Goal: Task Accomplishment & Management: Manage account settings

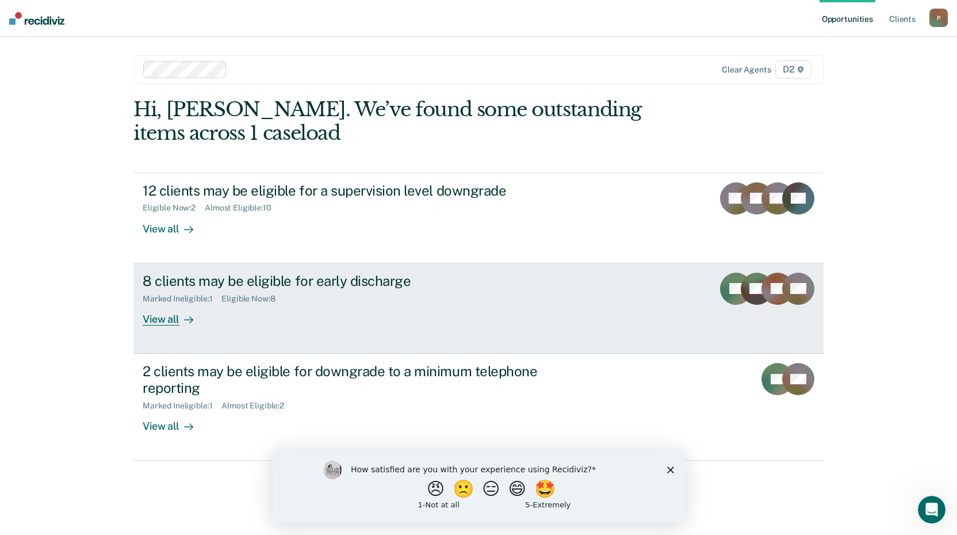
click at [361, 285] on div "8 clients may be eligible for early discharge" at bounding box center [345, 281] width 404 height 17
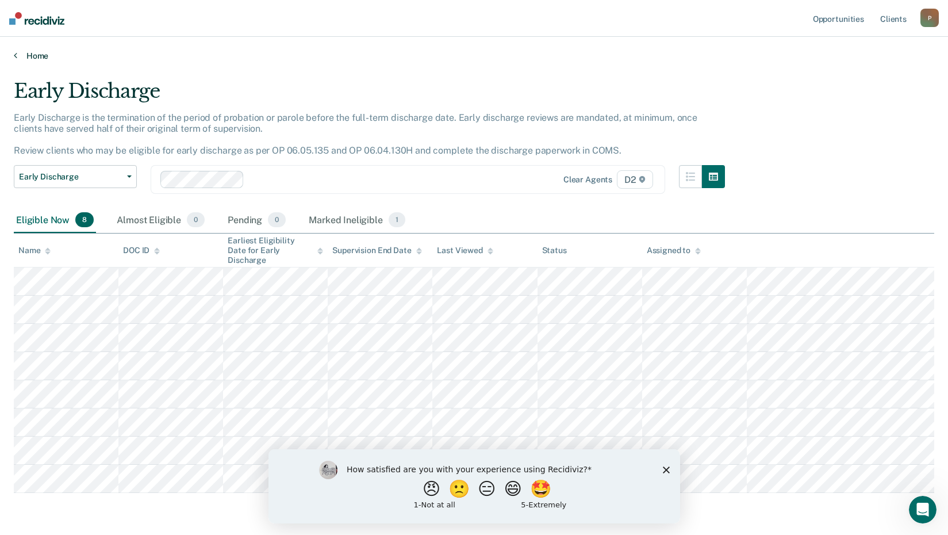
click at [39, 53] on link "Home" at bounding box center [474, 56] width 921 height 10
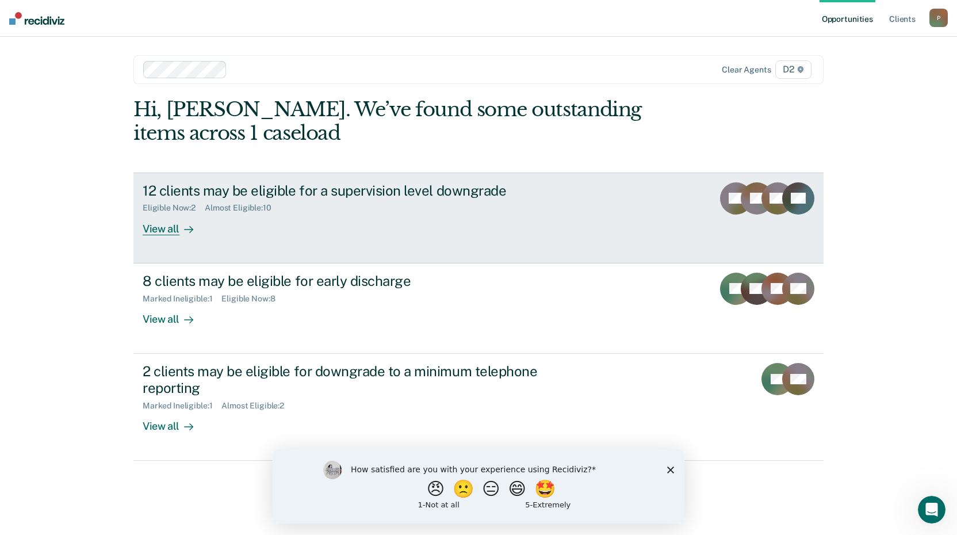
click at [281, 185] on div "12 clients may be eligible for a supervision level downgrade" at bounding box center [345, 190] width 404 height 17
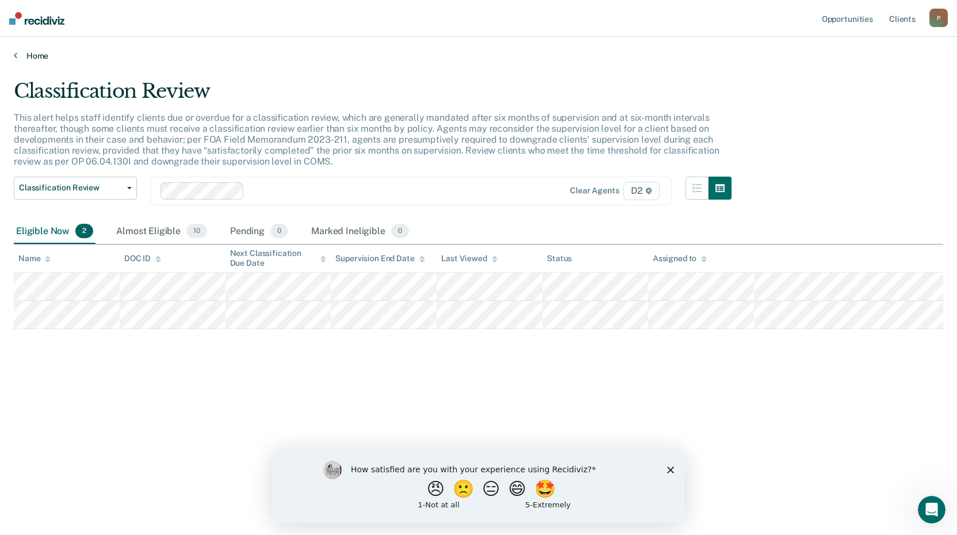
click at [32, 57] on link "Home" at bounding box center [478, 56] width 929 height 10
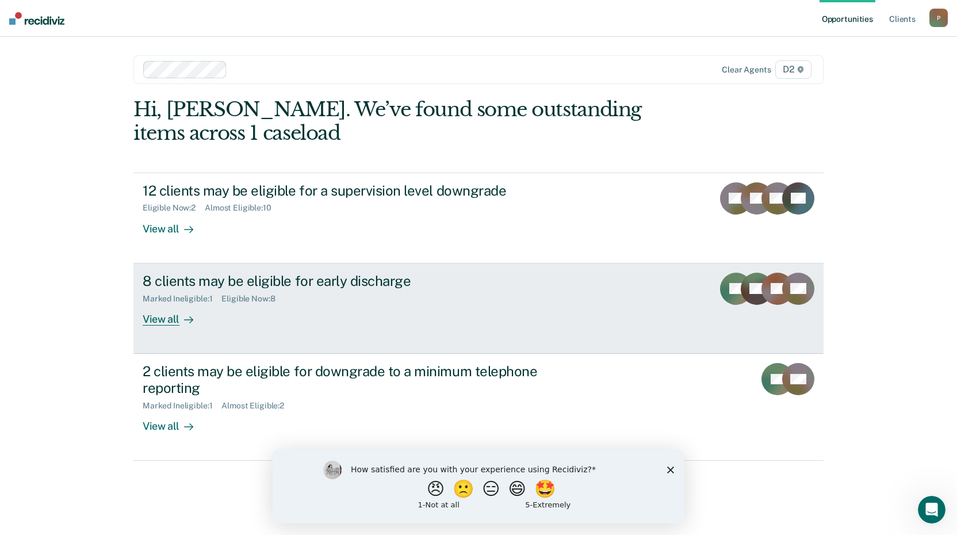
click at [200, 283] on div "8 clients may be eligible for early discharge" at bounding box center [345, 281] width 404 height 17
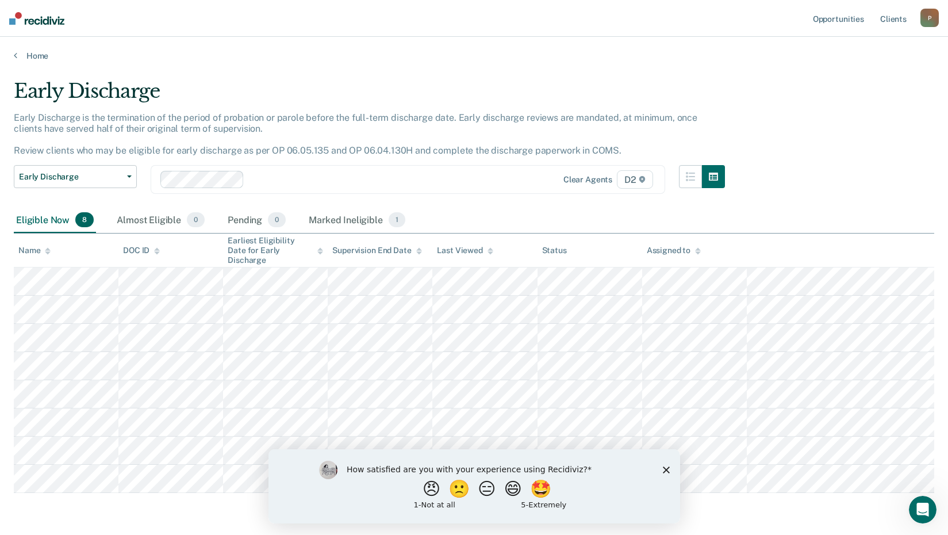
click at [29, 62] on main "Early Discharge Early Discharge is the termination of the period of probation o…" at bounding box center [474, 316] width 948 height 511
click at [32, 56] on link "Home" at bounding box center [474, 56] width 921 height 10
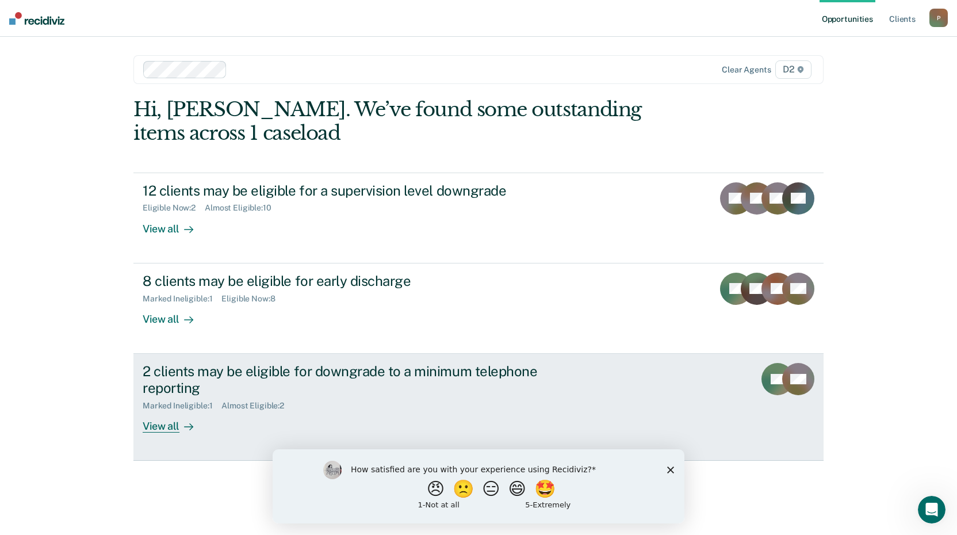
click at [329, 388] on div "2 clients may be eligible for downgrade to a minimum telephone reporting" at bounding box center [345, 379] width 404 height 33
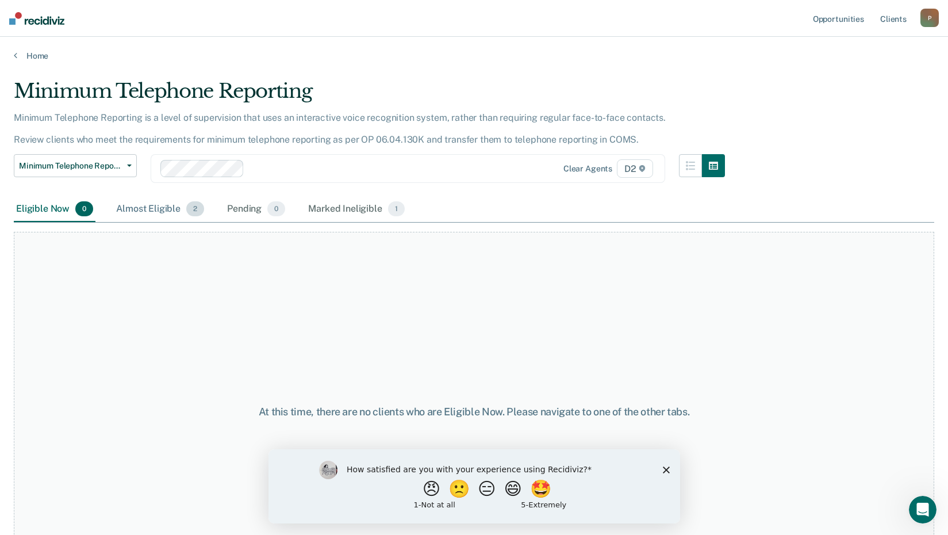
click at [150, 211] on div "Almost Eligible 2" at bounding box center [160, 209] width 93 height 25
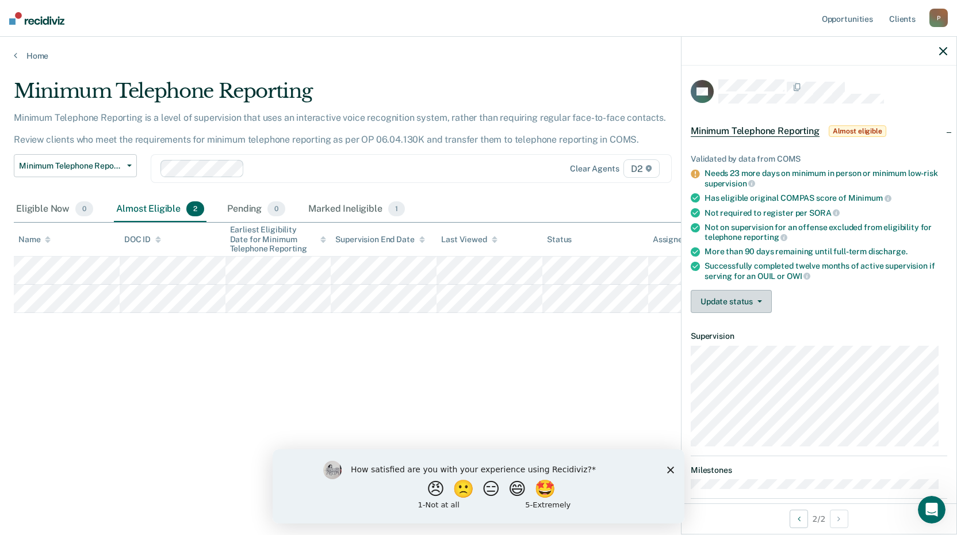
click at [735, 305] on button "Update status" at bounding box center [731, 301] width 81 height 23
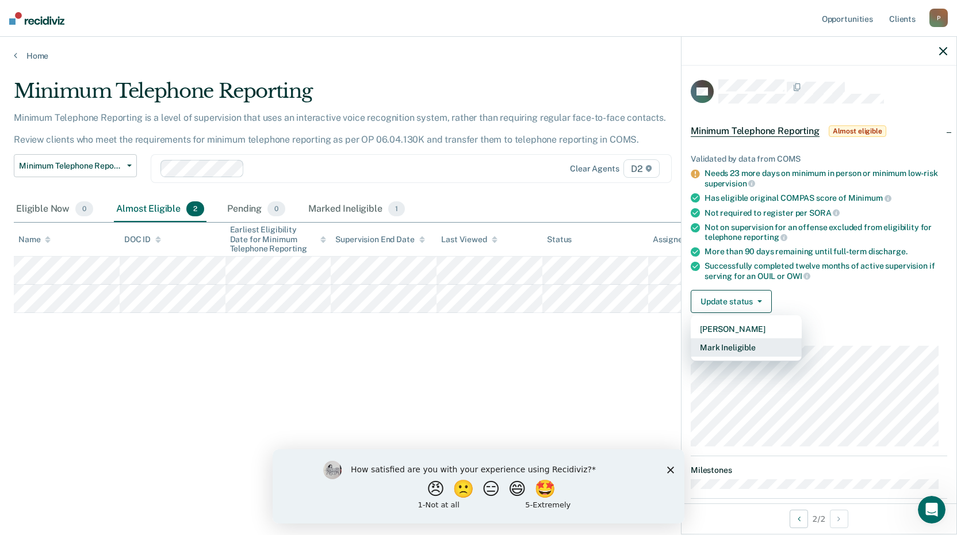
click at [742, 346] on button "Mark Ineligible" at bounding box center [746, 347] width 111 height 18
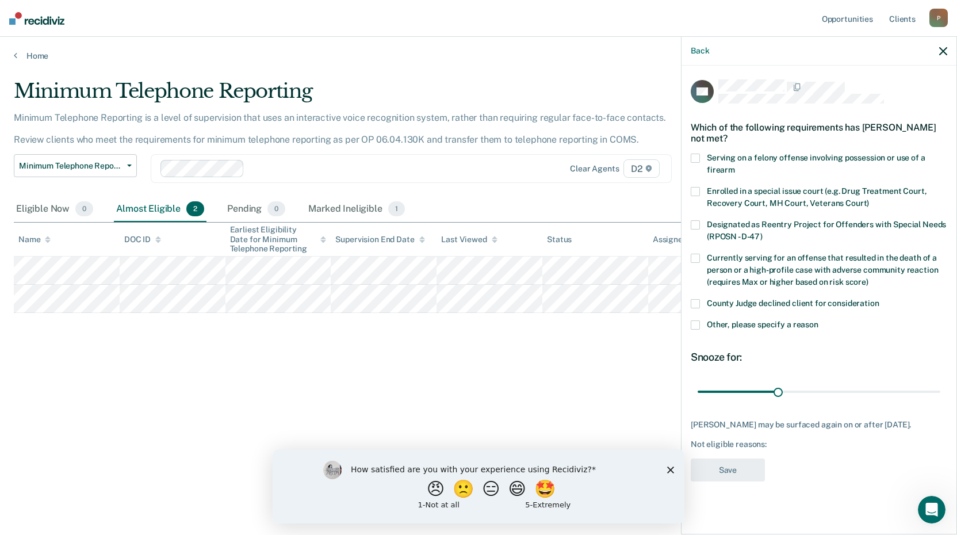
click at [703, 323] on label "Other, please specify a reason" at bounding box center [819, 326] width 256 height 12
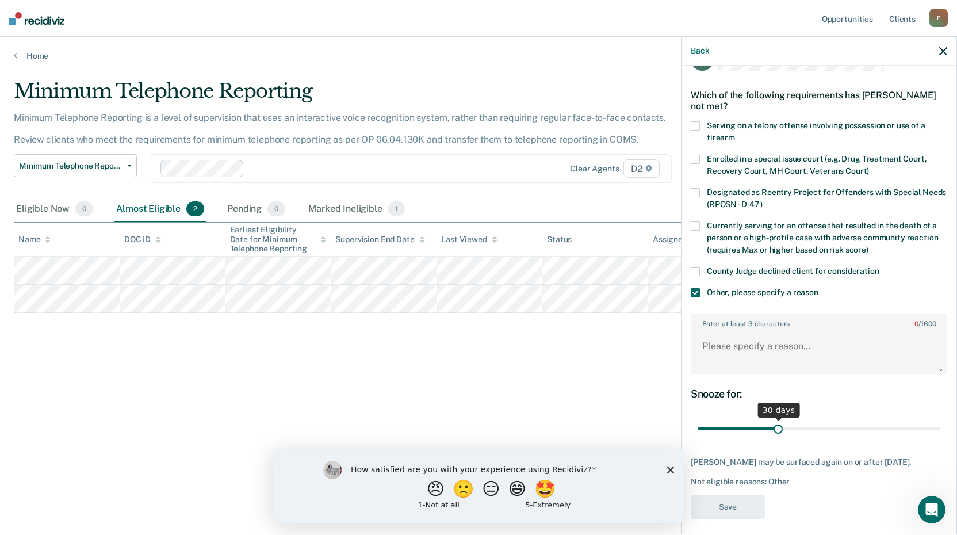
scroll to position [48, 0]
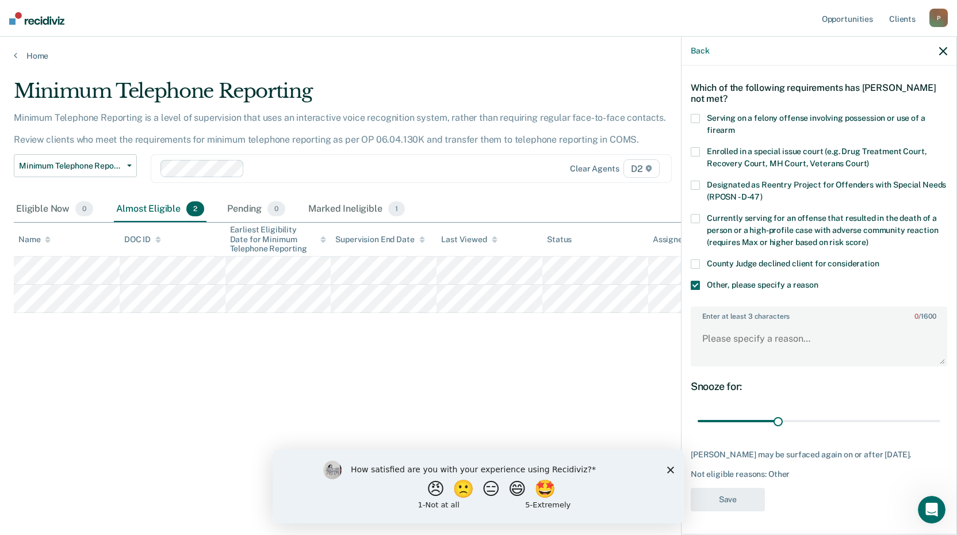
click at [785, 476] on div "Not eligible reasons: Other" at bounding box center [819, 474] width 256 height 10
click at [745, 331] on textarea "Enter at least 3 characters 0 / 1600" at bounding box center [819, 344] width 254 height 43
type textarea "ECRP participant."
click at [765, 507] on div "DH Which of the following requirements has [PERSON_NAME] not met? Serving on a …" at bounding box center [819, 279] width 256 height 478
click at [748, 503] on button "Save" at bounding box center [728, 500] width 74 height 24
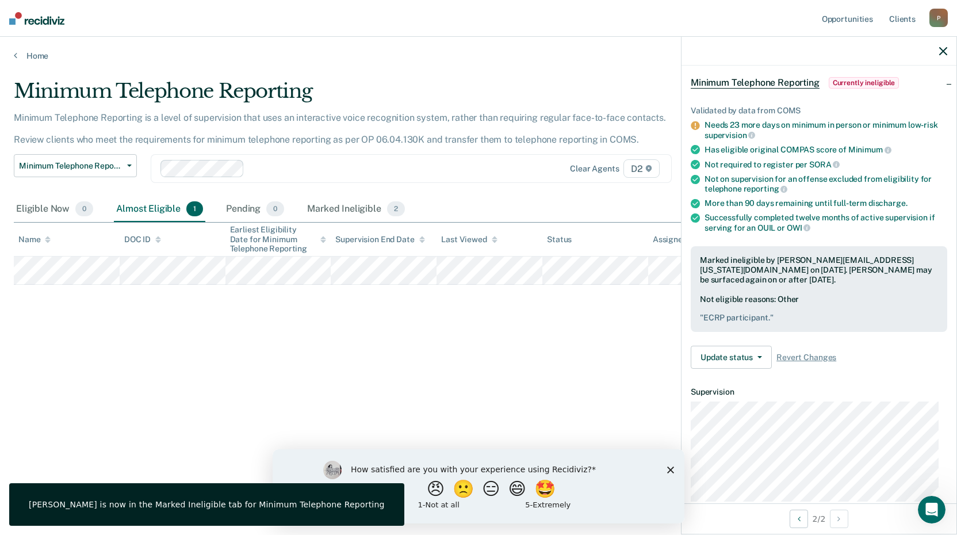
click at [375, 346] on div "Minimum Telephone Reporting Minimum Telephone Reporting is a level of supervisi…" at bounding box center [478, 263] width 929 height 369
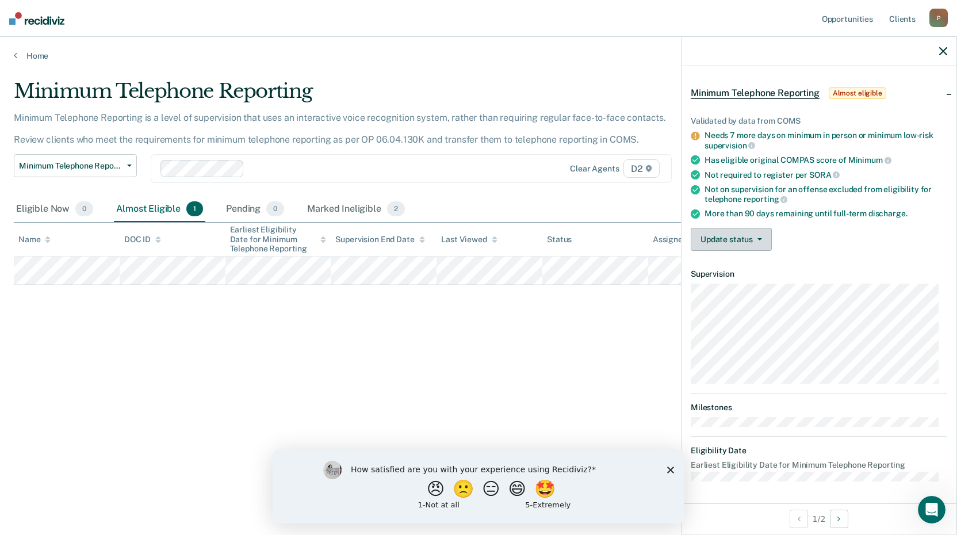
click at [710, 233] on button "Update status" at bounding box center [731, 239] width 81 height 23
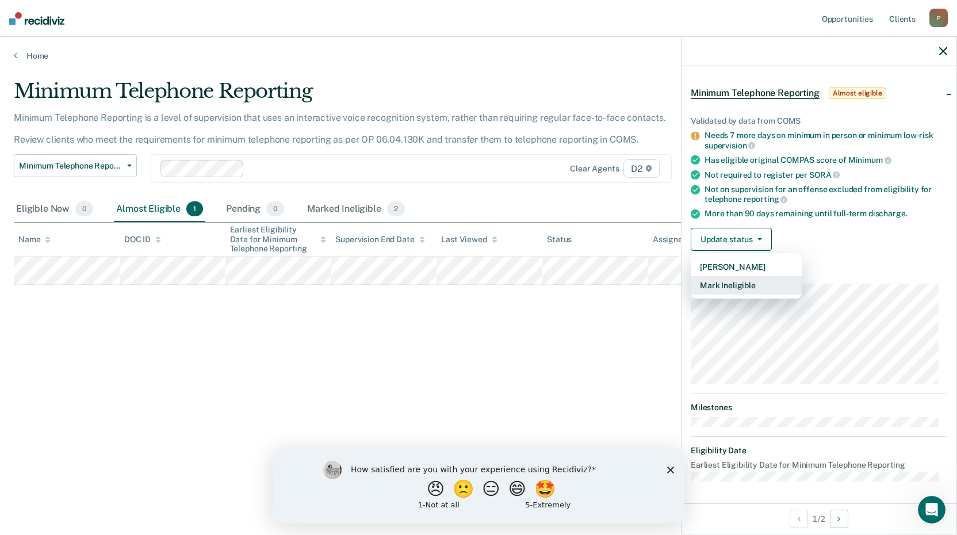
click at [719, 281] on button "Mark Ineligible" at bounding box center [746, 285] width 111 height 18
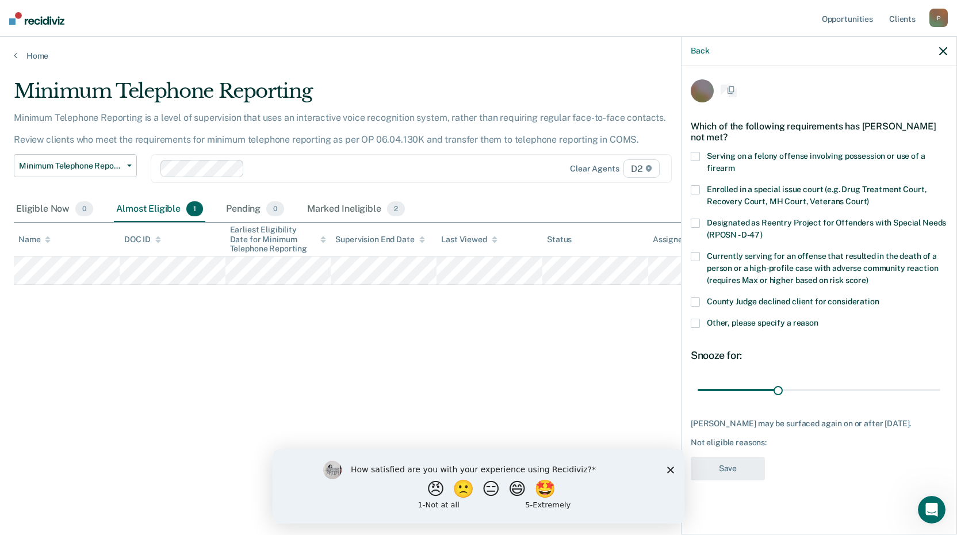
scroll to position [0, 0]
click at [701, 329] on label "Other, please specify a reason" at bounding box center [819, 326] width 256 height 12
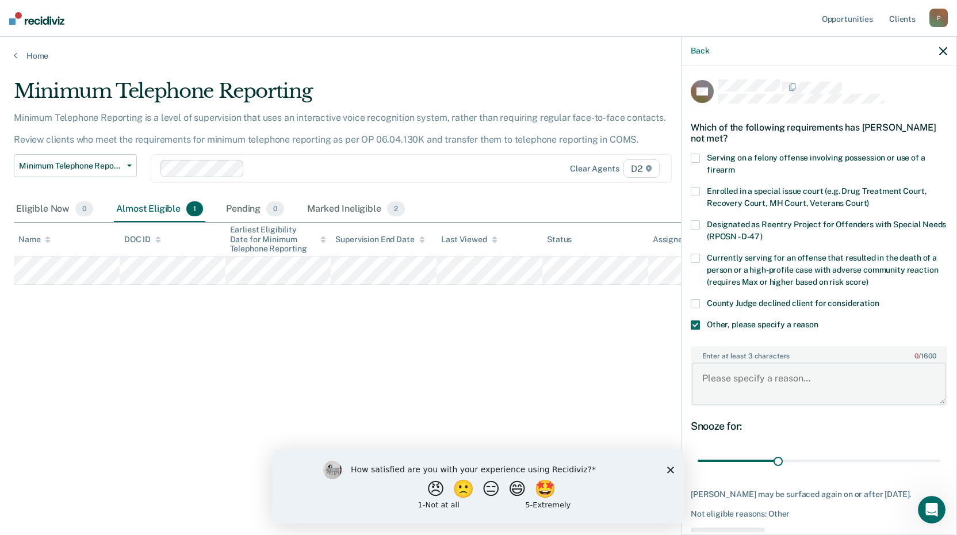
click at [737, 380] on textarea "Enter at least 3 characters 0 / 1600" at bounding box center [819, 383] width 254 height 43
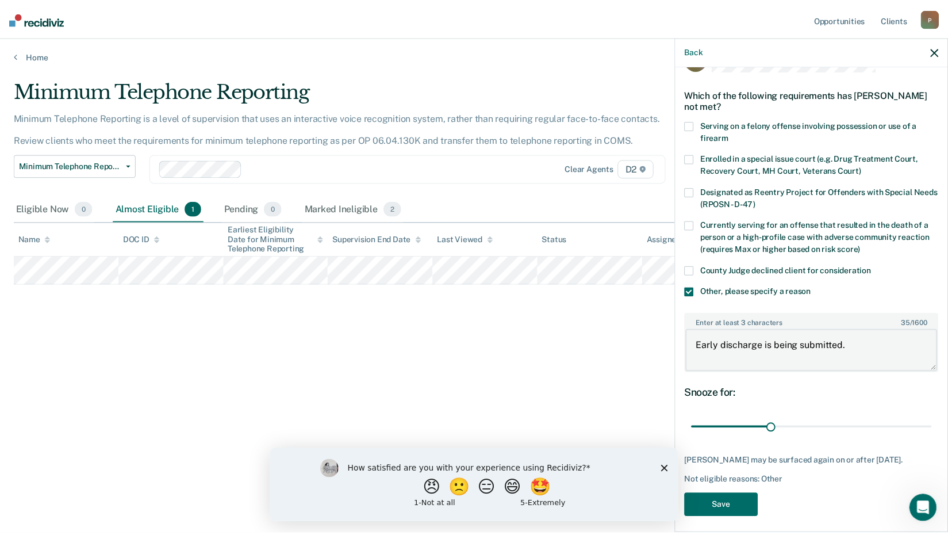
scroll to position [48, 0]
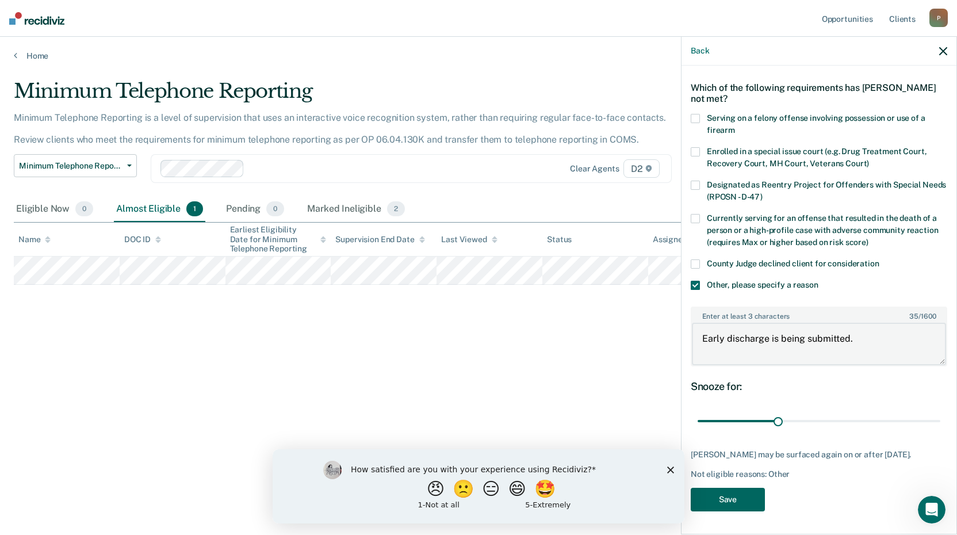
type textarea "Early discharge is being submitted."
click at [753, 497] on button "Save" at bounding box center [728, 500] width 74 height 24
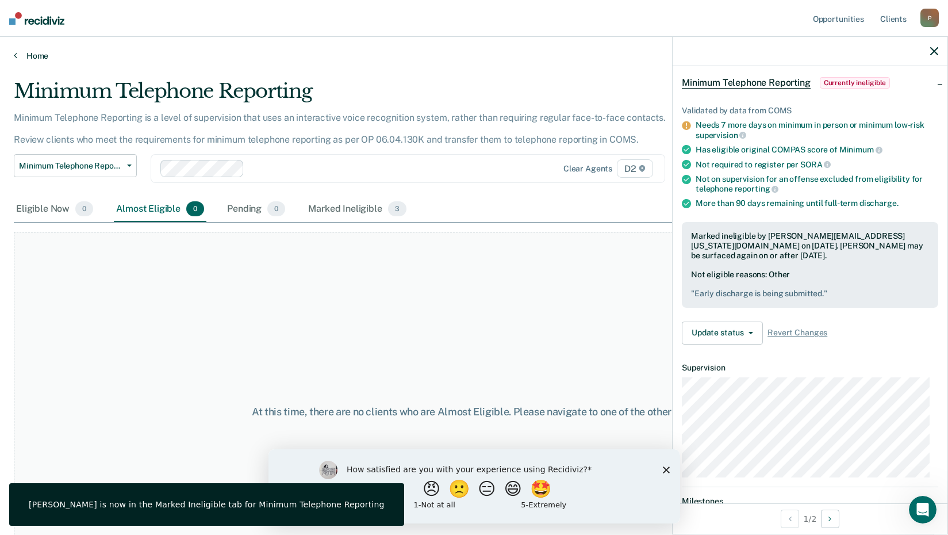
click at [22, 52] on link "Home" at bounding box center [474, 56] width 921 height 10
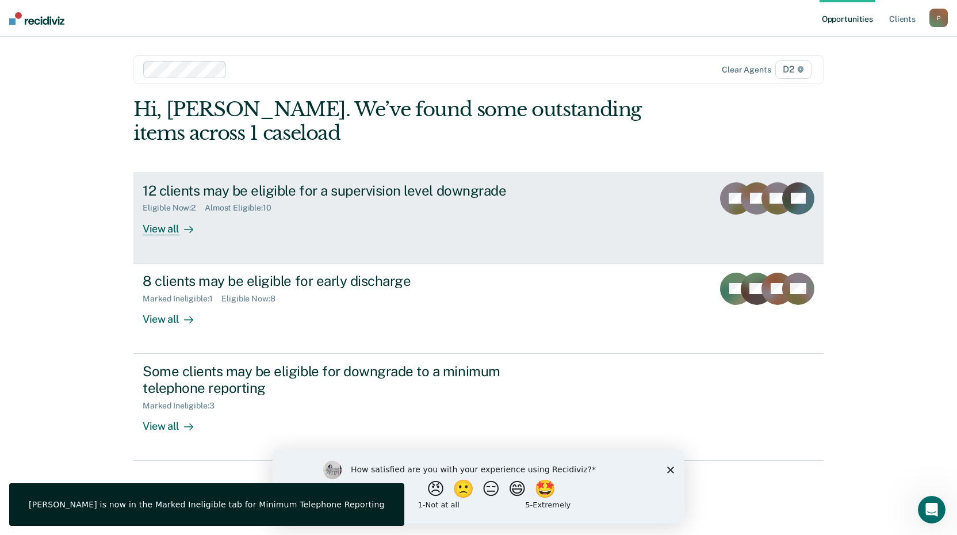
click at [170, 224] on div "View all" at bounding box center [175, 224] width 64 height 22
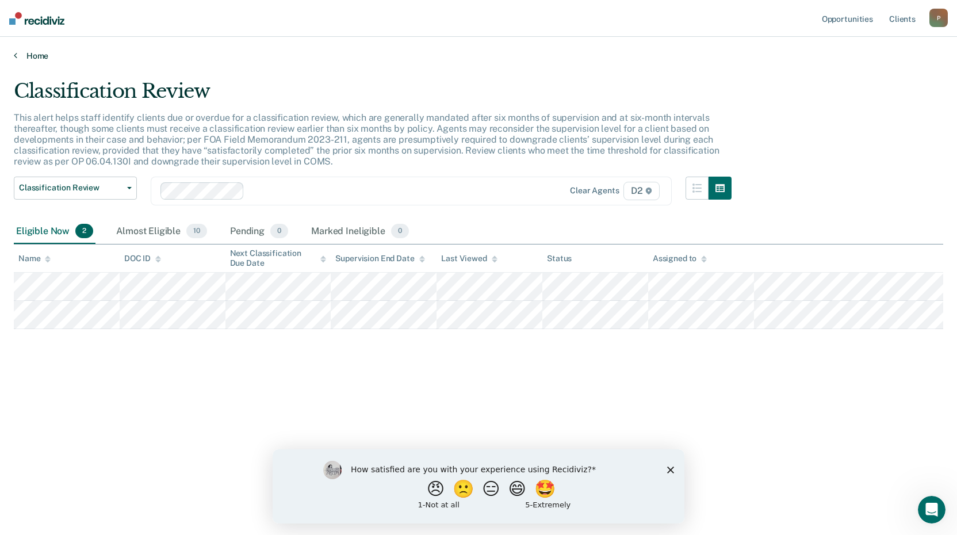
click at [33, 51] on div "Home" at bounding box center [478, 49] width 957 height 24
click at [33, 51] on link "Home" at bounding box center [478, 56] width 929 height 10
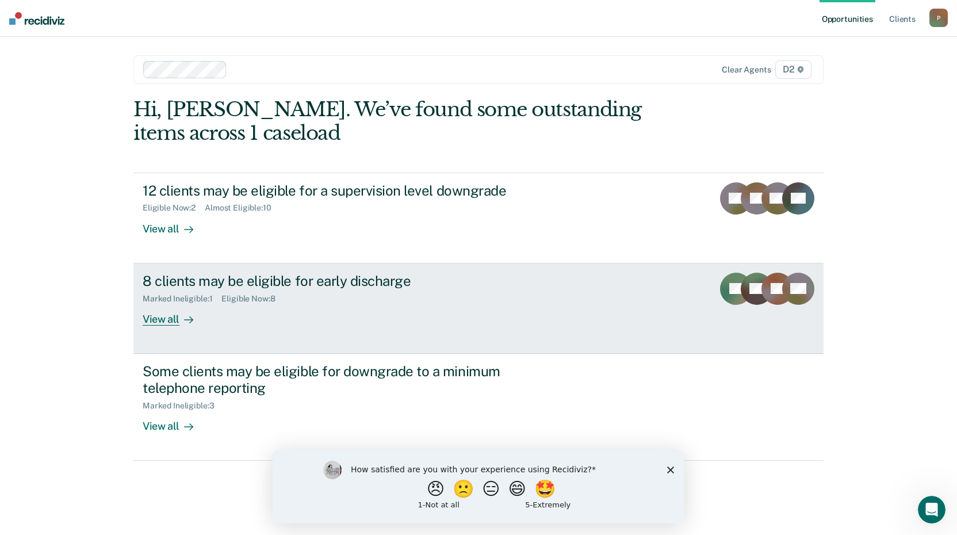
click at [160, 319] on div "View all" at bounding box center [175, 314] width 64 height 22
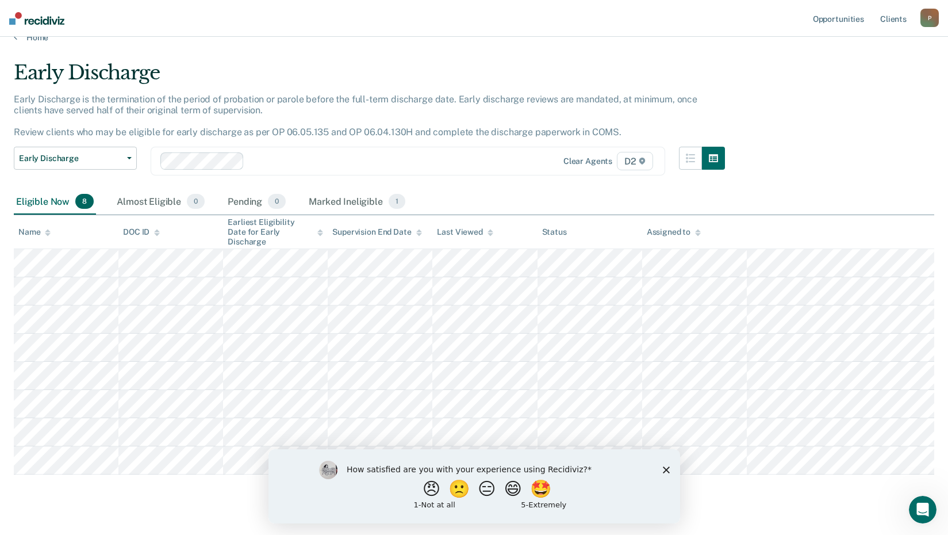
scroll to position [35, 0]
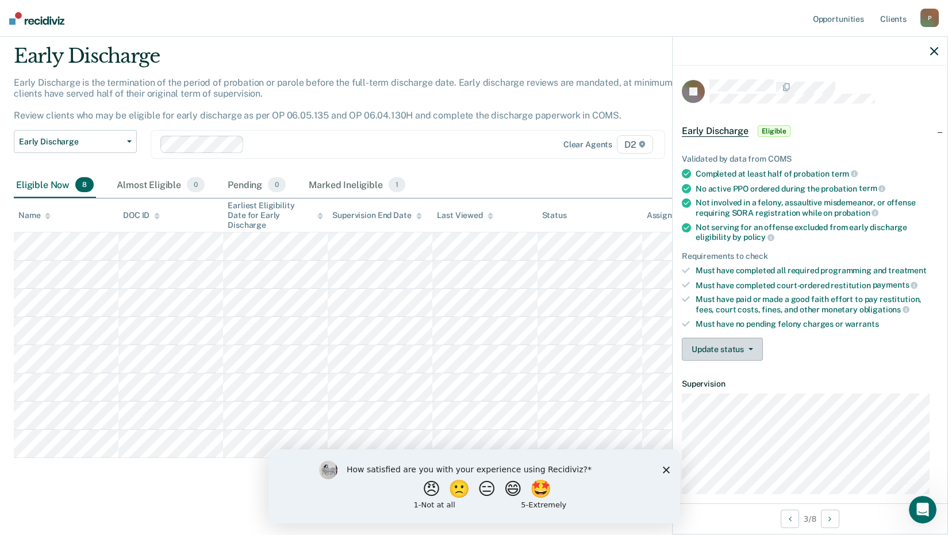
click at [714, 350] on button "Update status" at bounding box center [722, 349] width 81 height 23
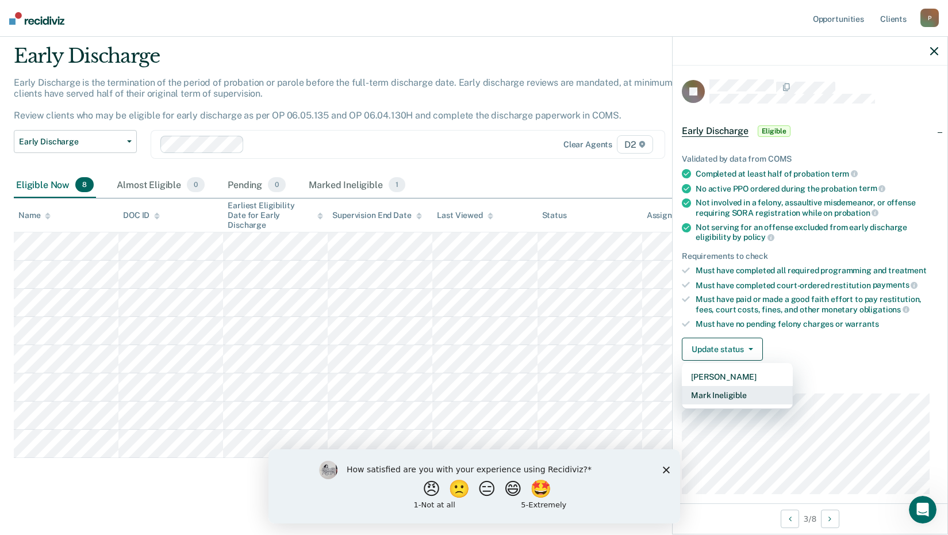
click at [735, 394] on button "Mark Ineligible" at bounding box center [737, 395] width 111 height 18
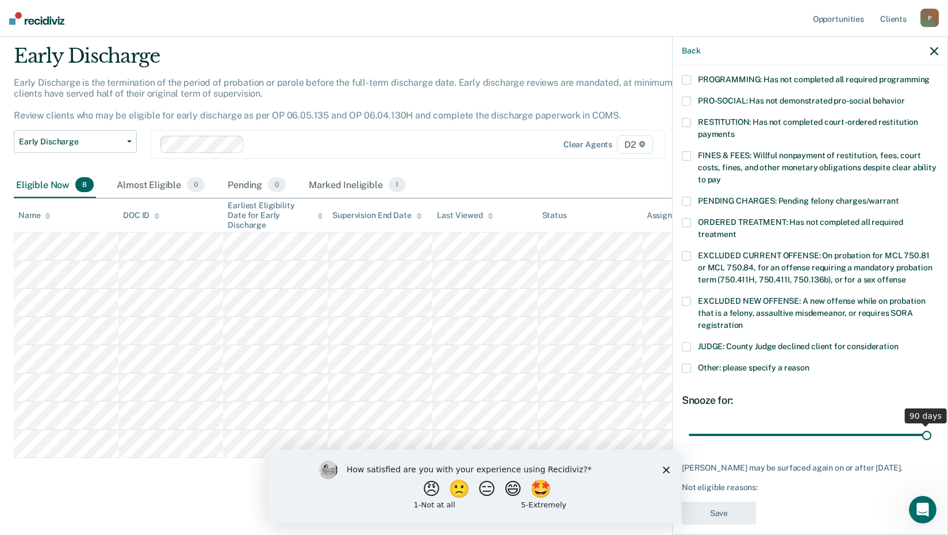
scroll to position [267, 0]
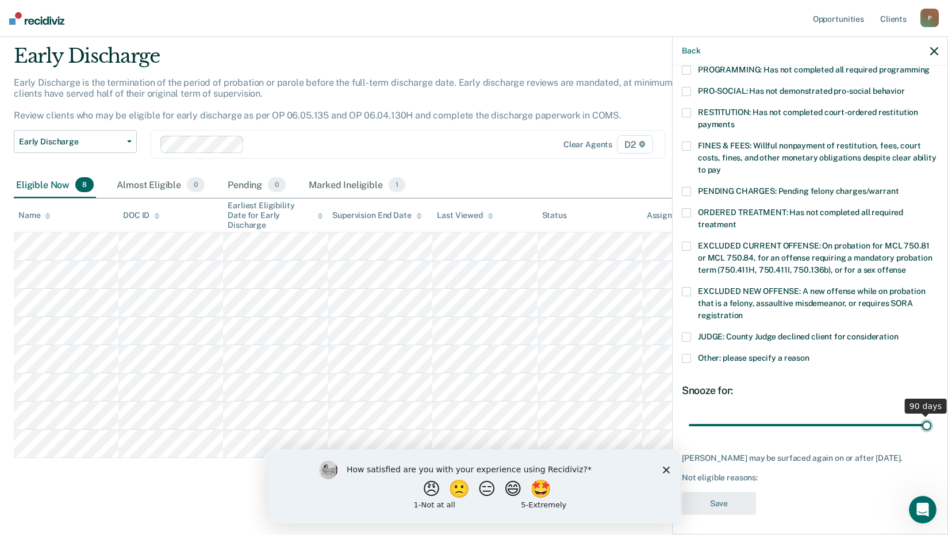
drag, startPoint x: 769, startPoint y: 416, endPoint x: 961, endPoint y: 407, distance: 192.3
type input "90"
click at [932, 415] on input "range" at bounding box center [810, 425] width 243 height 20
click at [692, 354] on label "Other: please specify a reason" at bounding box center [810, 360] width 256 height 12
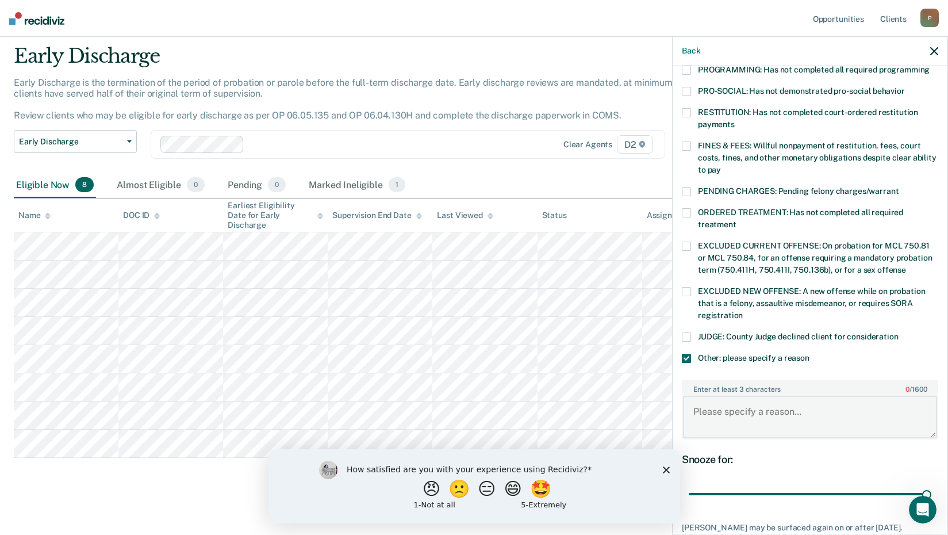
click at [734, 406] on textarea "Enter at least 3 characters 0 / 1600" at bounding box center [810, 417] width 254 height 43
drag, startPoint x: 769, startPoint y: 399, endPoint x: 688, endPoint y: 399, distance: 80.5
click at [688, 399] on textarea "ECRP Participant" at bounding box center [810, 417] width 254 height 43
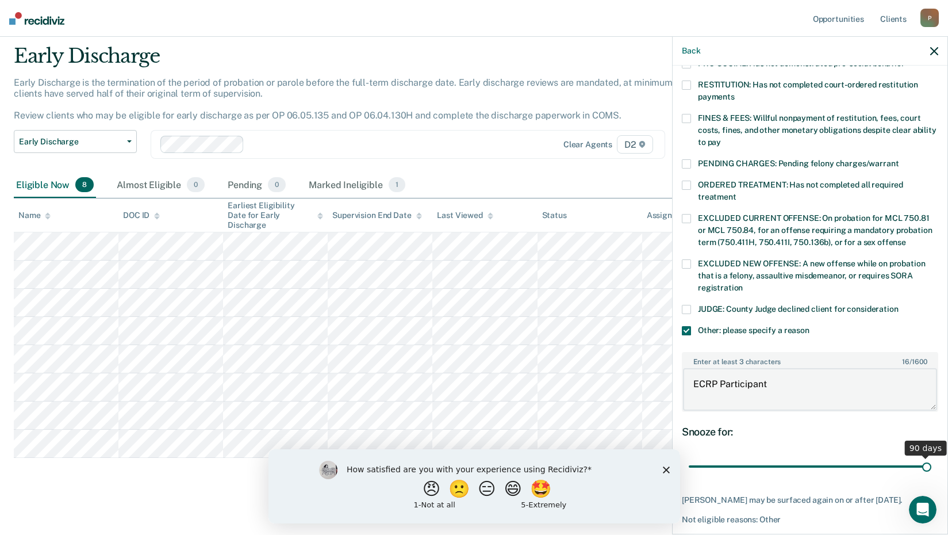
scroll to position [336, 0]
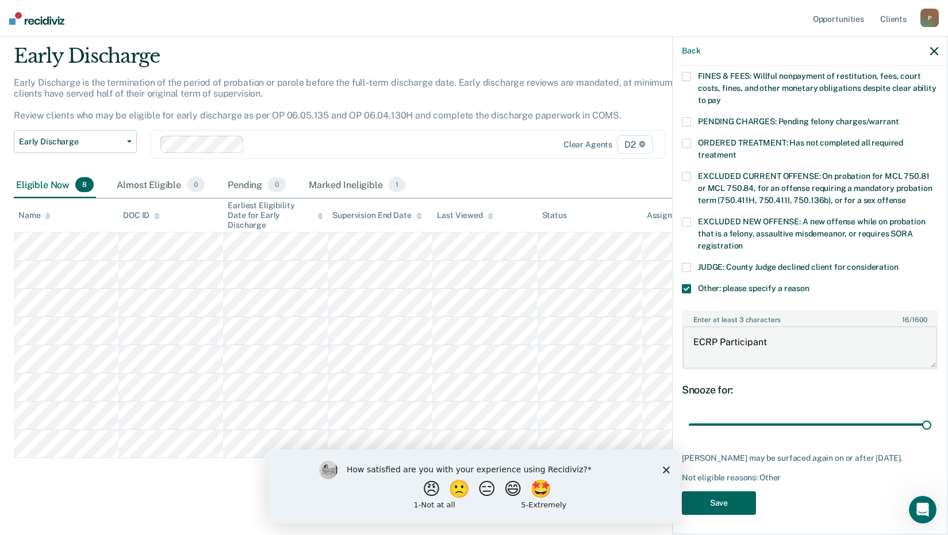
type textarea "ECRP Participant"
click at [732, 499] on button "Save" at bounding box center [719, 503] width 74 height 24
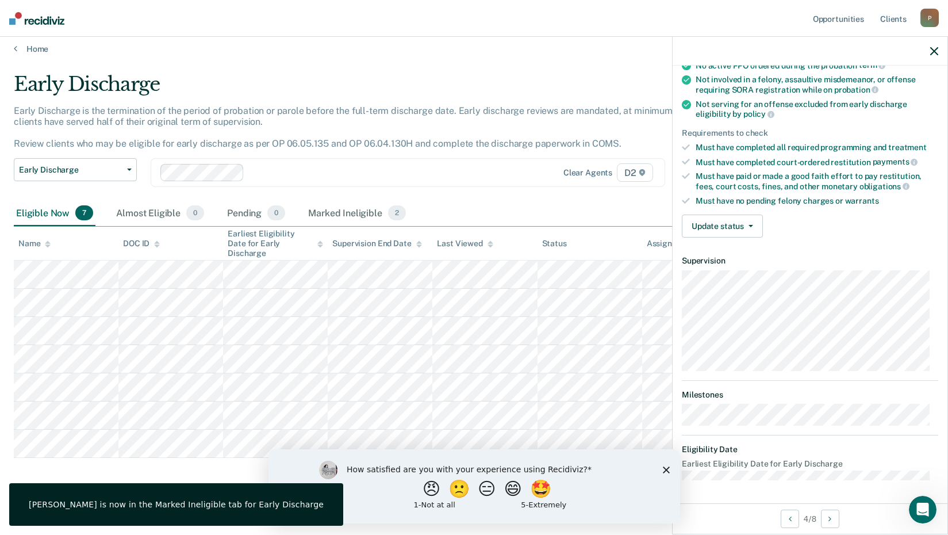
scroll to position [110, 0]
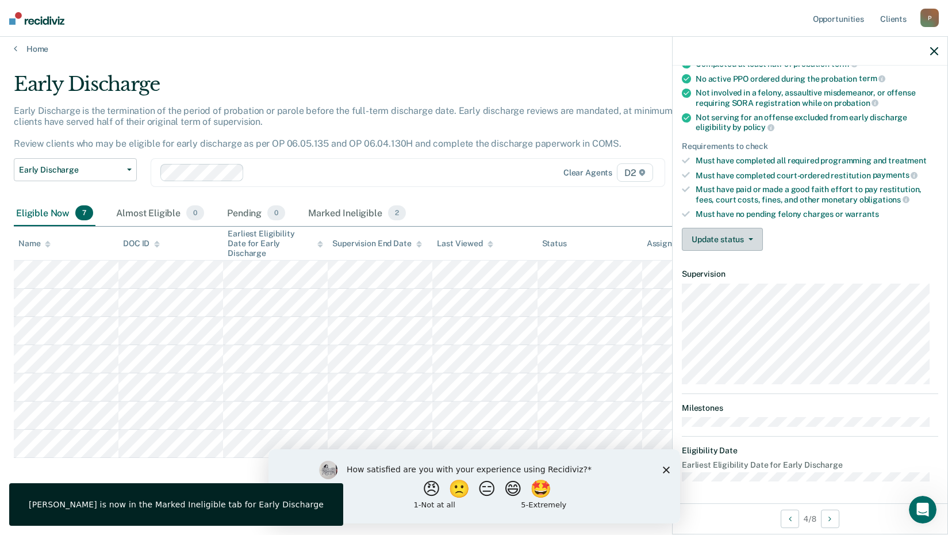
click at [714, 243] on button "Update status" at bounding box center [722, 239] width 81 height 23
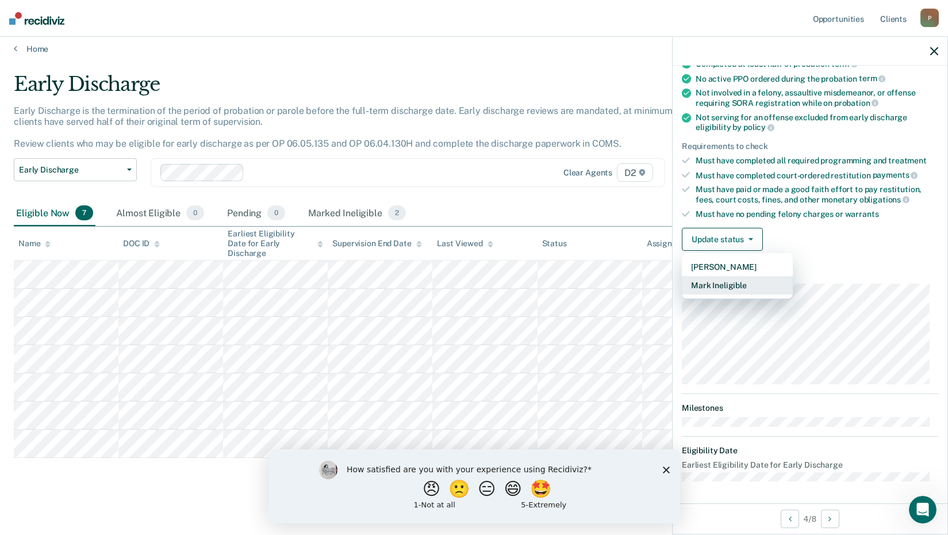
click at [719, 279] on button "Mark Ineligible" at bounding box center [737, 285] width 111 height 18
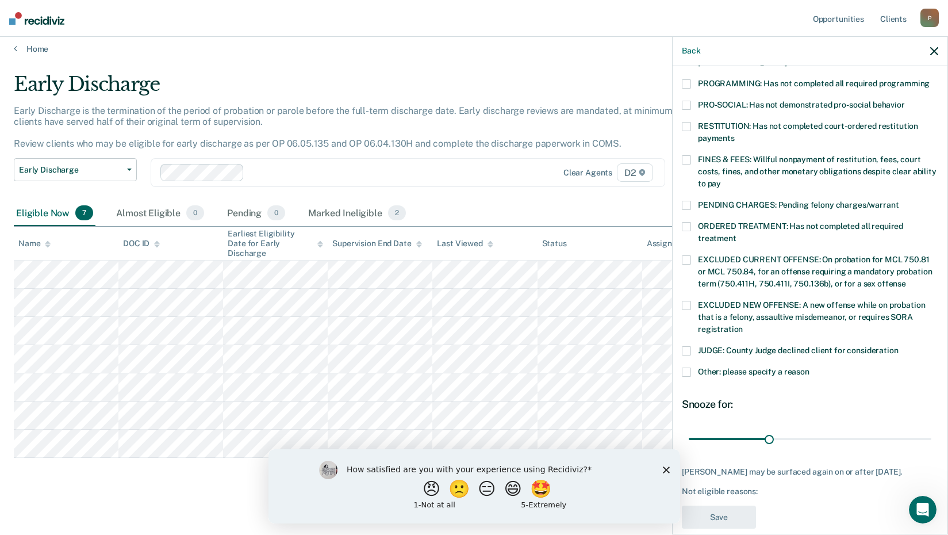
scroll to position [257, 0]
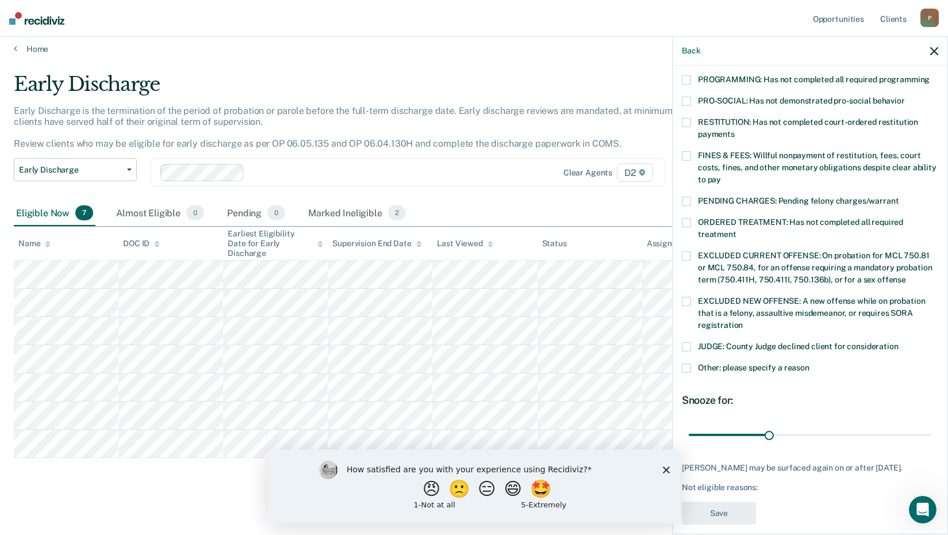
click at [716, 363] on span "Other: please specify a reason" at bounding box center [754, 367] width 112 height 9
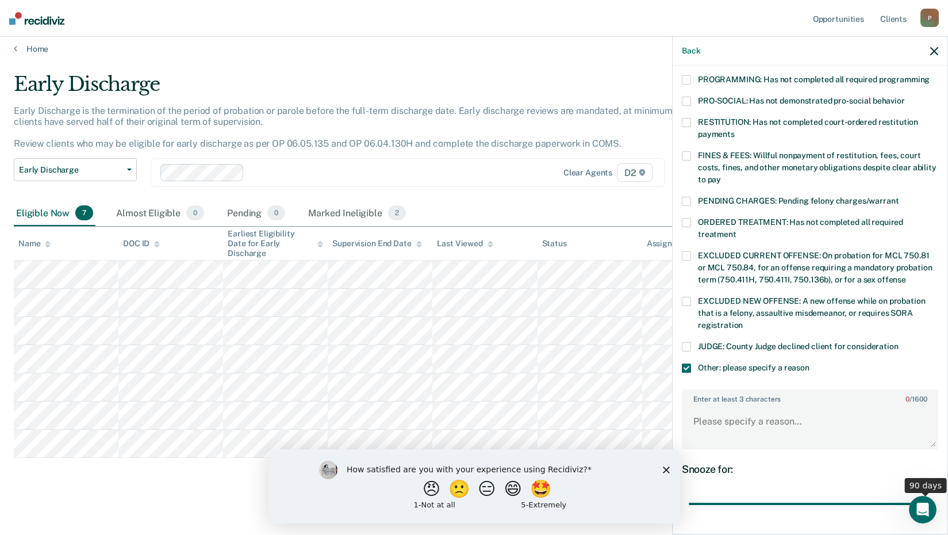
drag, startPoint x: 770, startPoint y: 492, endPoint x: 961, endPoint y: 486, distance: 191.0
type input "90"
click at [932, 494] on input "range" at bounding box center [810, 504] width 243 height 20
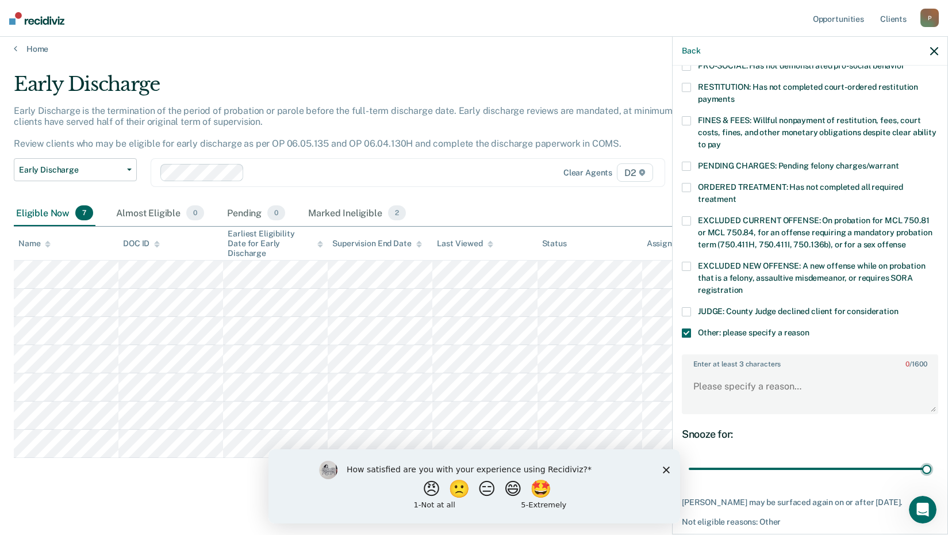
scroll to position [327, 0]
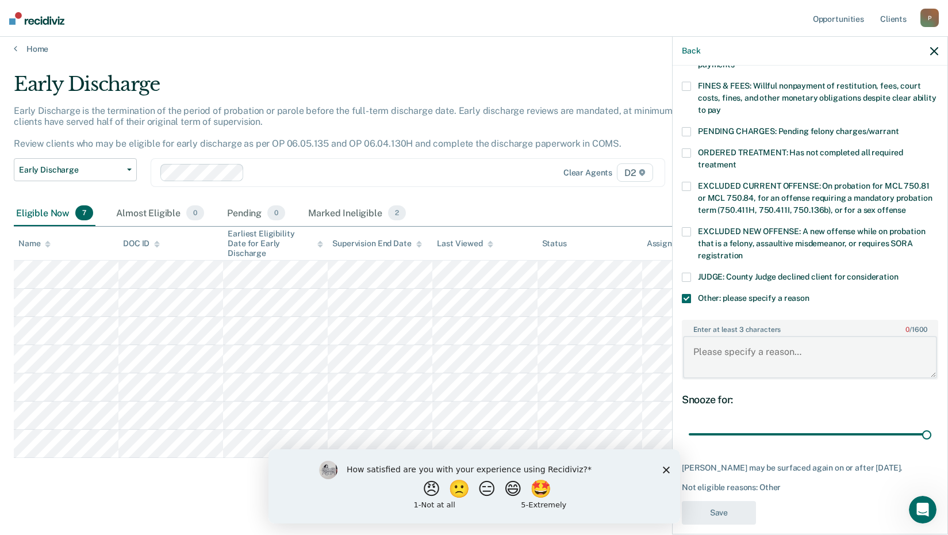
click at [735, 354] on textarea "Enter at least 3 characters 0 / 1600" at bounding box center [810, 357] width 254 height 43
paste textarea "ECRP Participant"
type textarea "ECRP Participant"
click at [718, 501] on button "Save" at bounding box center [719, 513] width 74 height 24
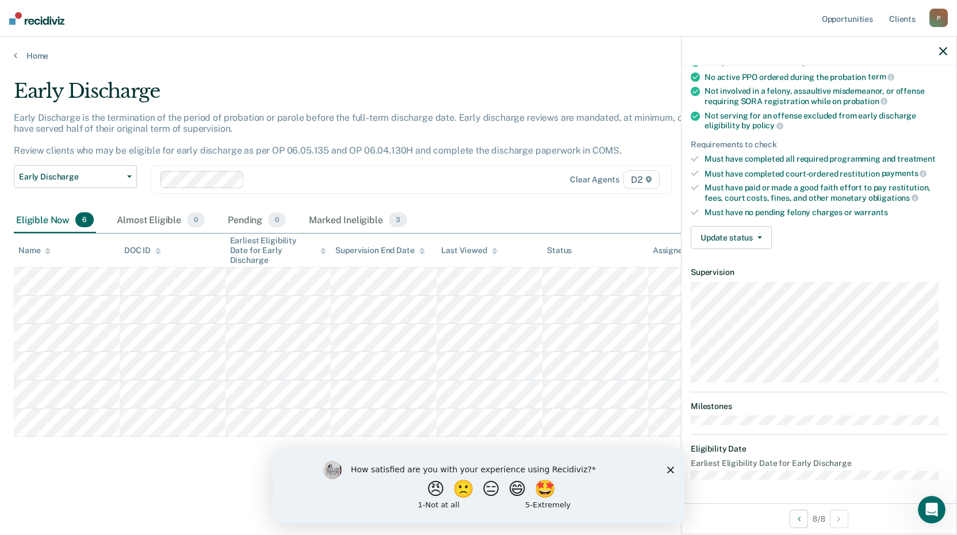
scroll to position [110, 0]
click at [722, 238] on button "Update status" at bounding box center [731, 239] width 81 height 23
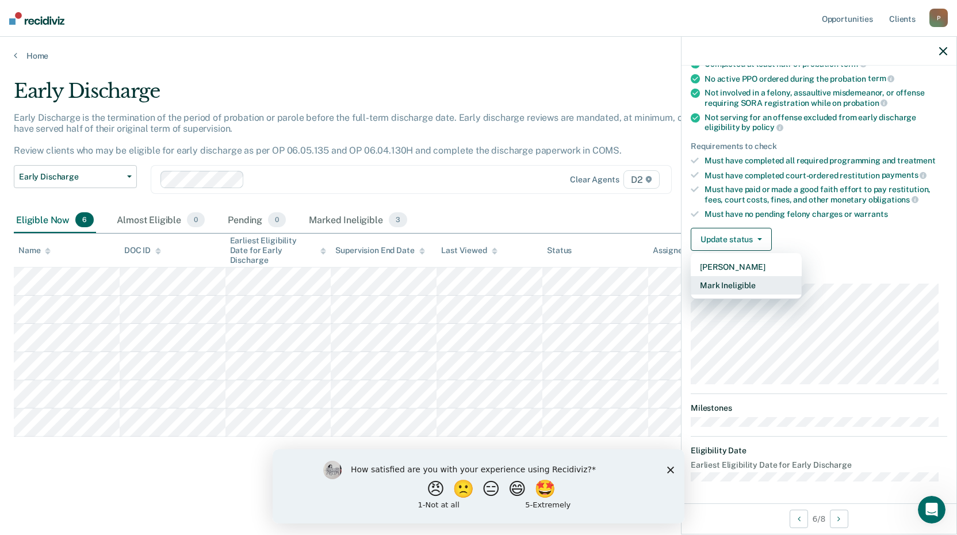
click at [736, 286] on button "Mark Ineligible" at bounding box center [746, 285] width 111 height 18
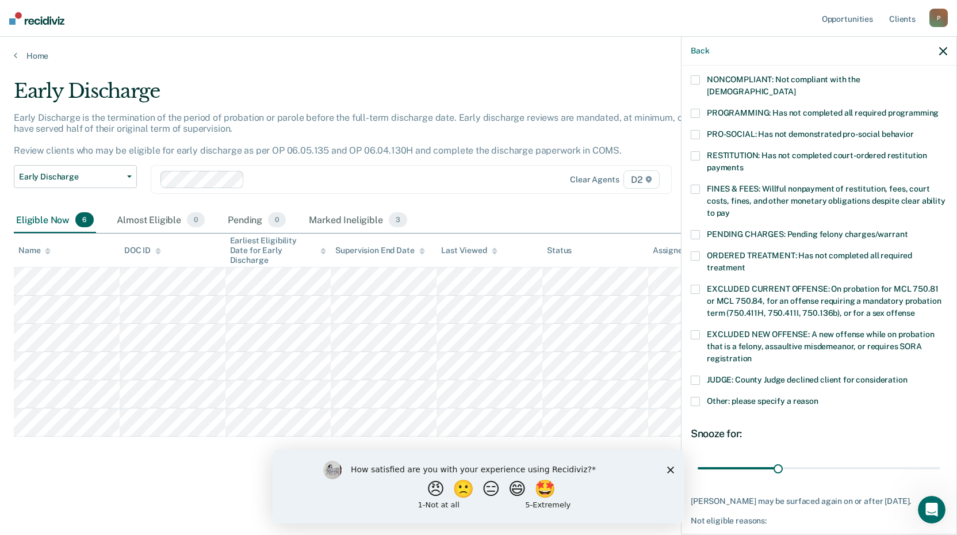
scroll to position [267, 0]
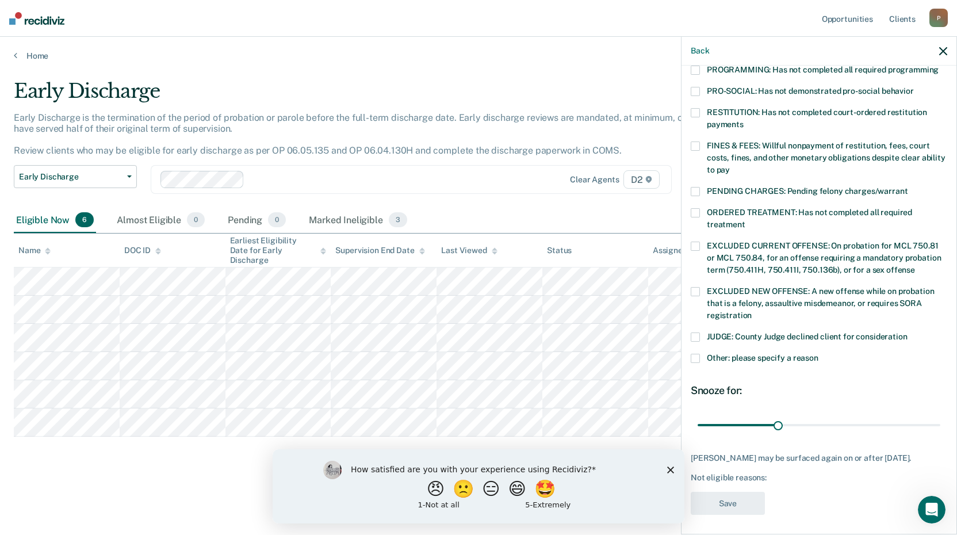
click at [694, 354] on span at bounding box center [695, 358] width 9 height 9
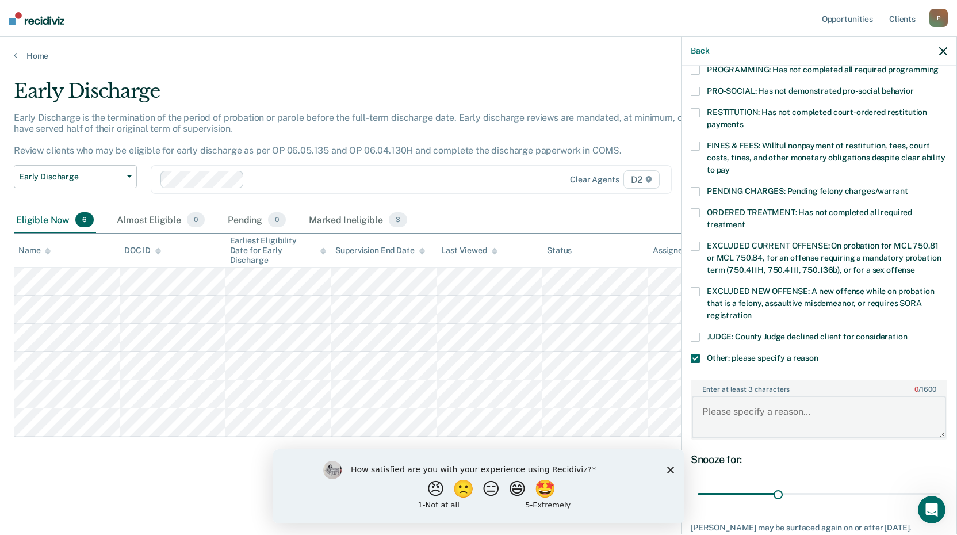
click at [723, 399] on textarea "Enter at least 3 characters 0 / 1600" at bounding box center [819, 417] width 254 height 43
paste textarea "ECRP Participant"
type textarea "ECRP Participant"
drag, startPoint x: 780, startPoint y: 484, endPoint x: 936, endPoint y: 473, distance: 156.8
type input "90"
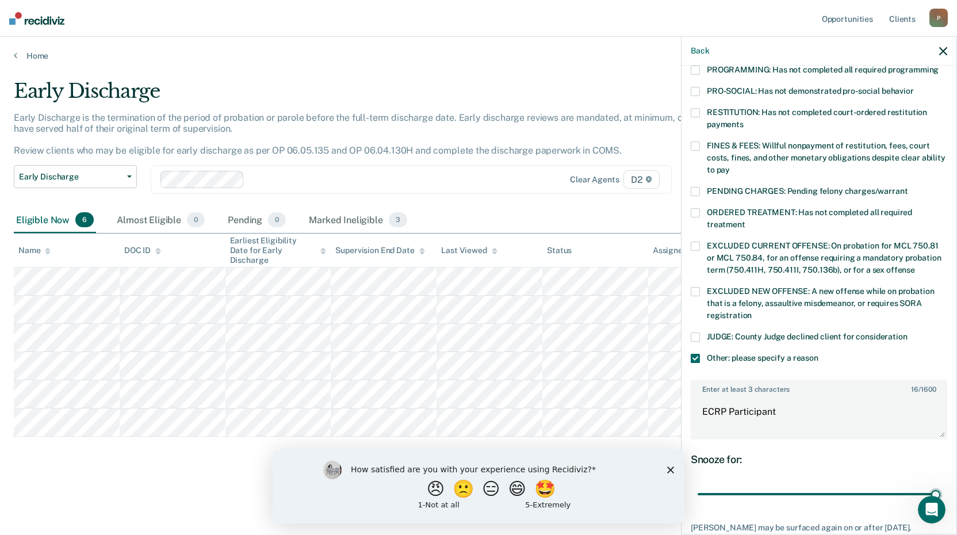
click at [940, 487] on input "range" at bounding box center [819, 494] width 243 height 20
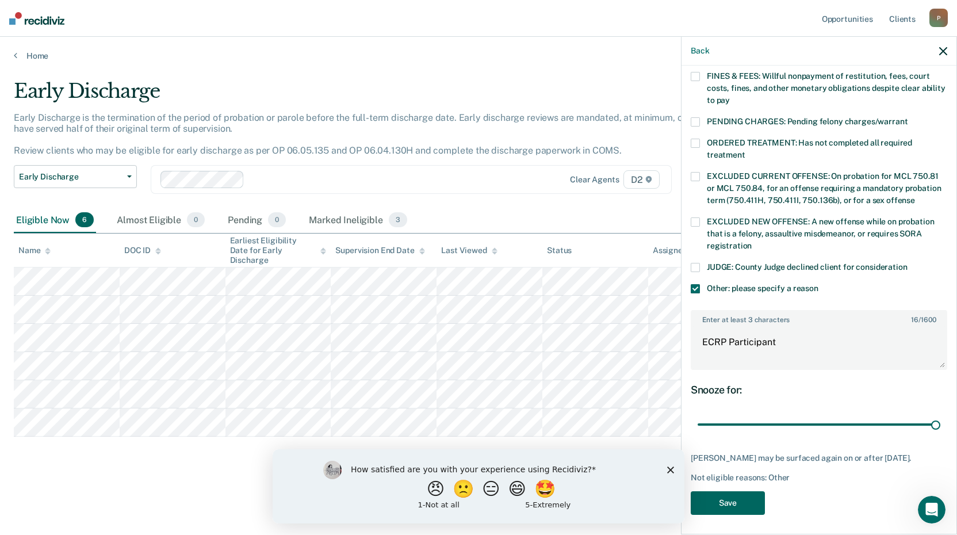
click at [735, 500] on button "Save" at bounding box center [728, 503] width 74 height 24
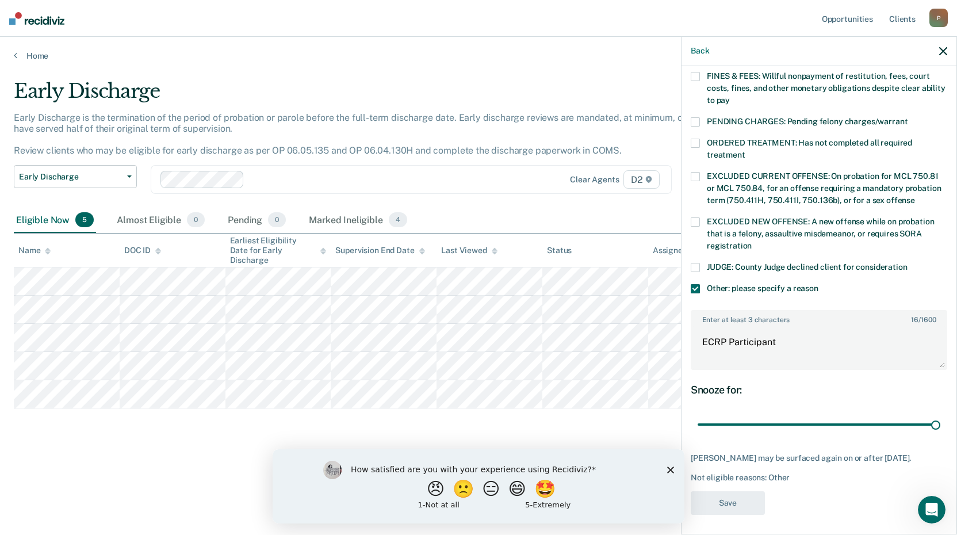
scroll to position [214, 0]
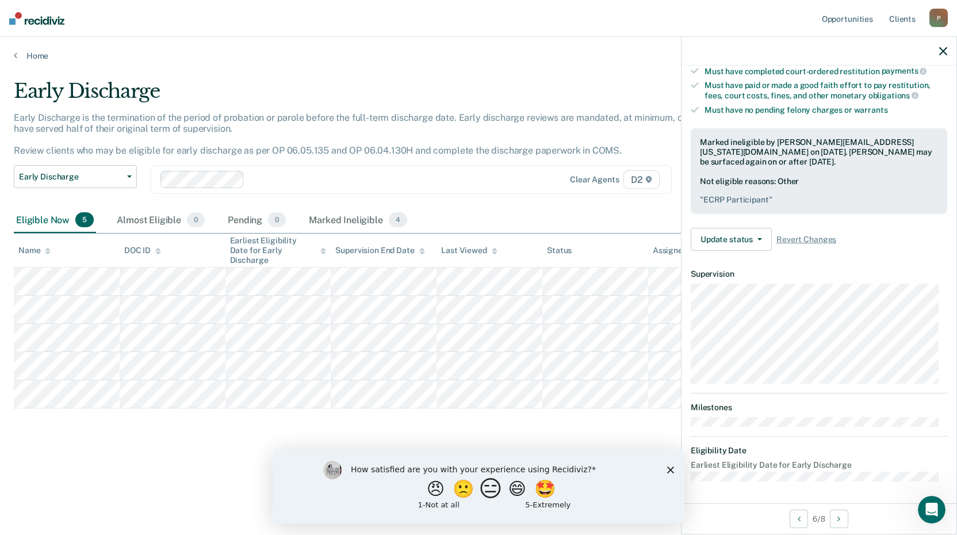
click at [495, 491] on button "😑" at bounding box center [492, 488] width 27 height 23
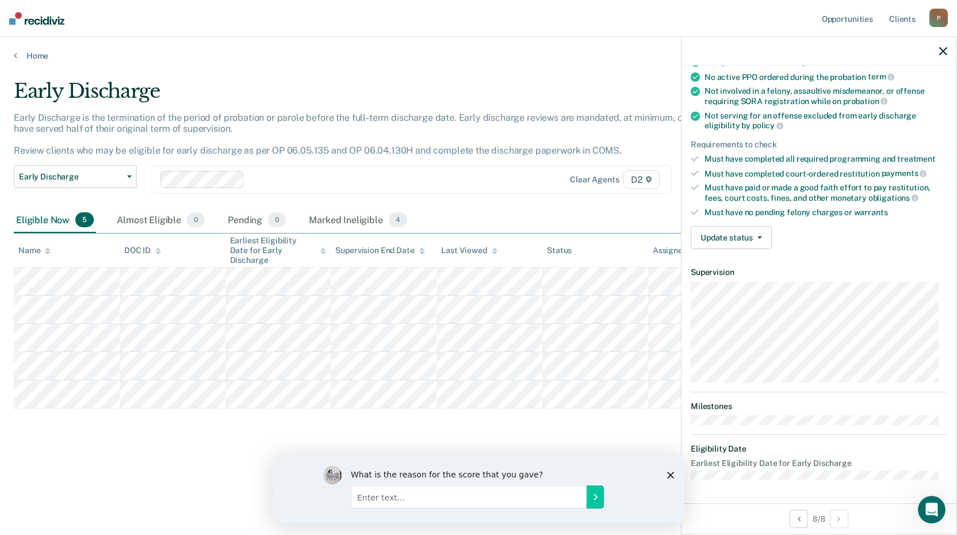
scroll to position [110, 0]
click at [729, 235] on button "Update status" at bounding box center [731, 239] width 81 height 23
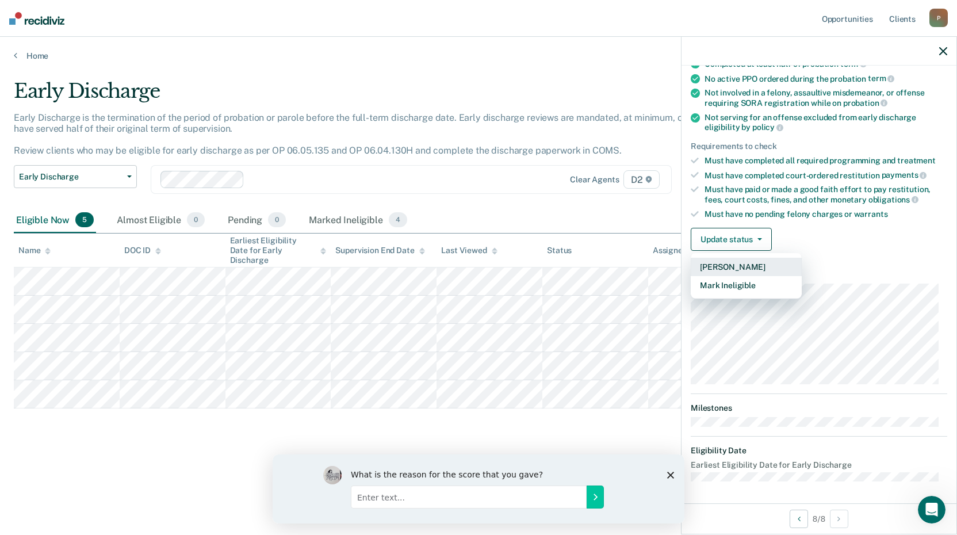
click at [744, 265] on button "[PERSON_NAME]" at bounding box center [746, 267] width 111 height 18
